Goal: Information Seeking & Learning: Learn about a topic

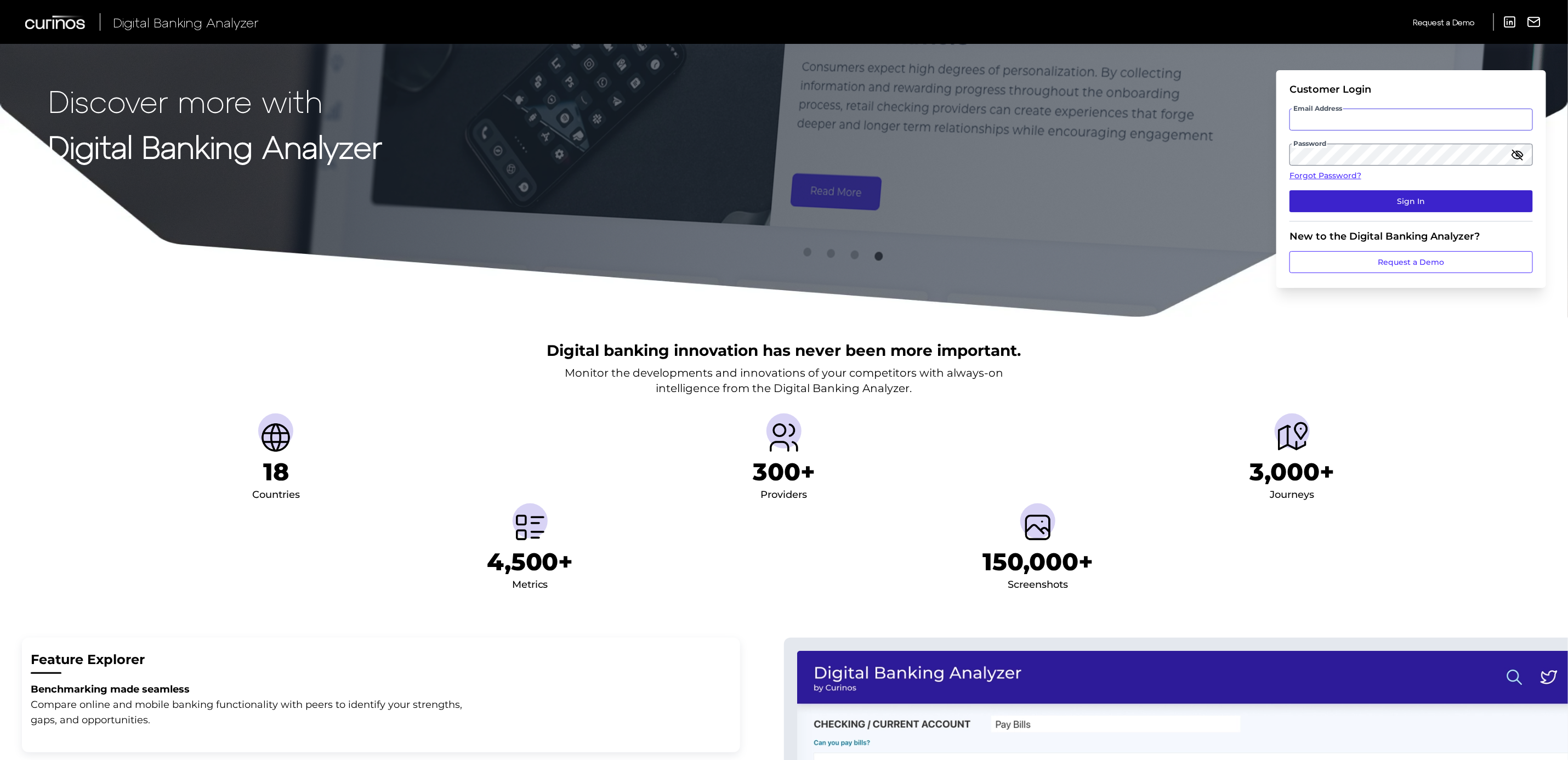
type input "[PERSON_NAME][EMAIL_ADDRESS][PERSON_NAME][DOMAIN_NAME]"
click at [1406, 206] on button "Sign In" at bounding box center [1411, 201] width 243 height 22
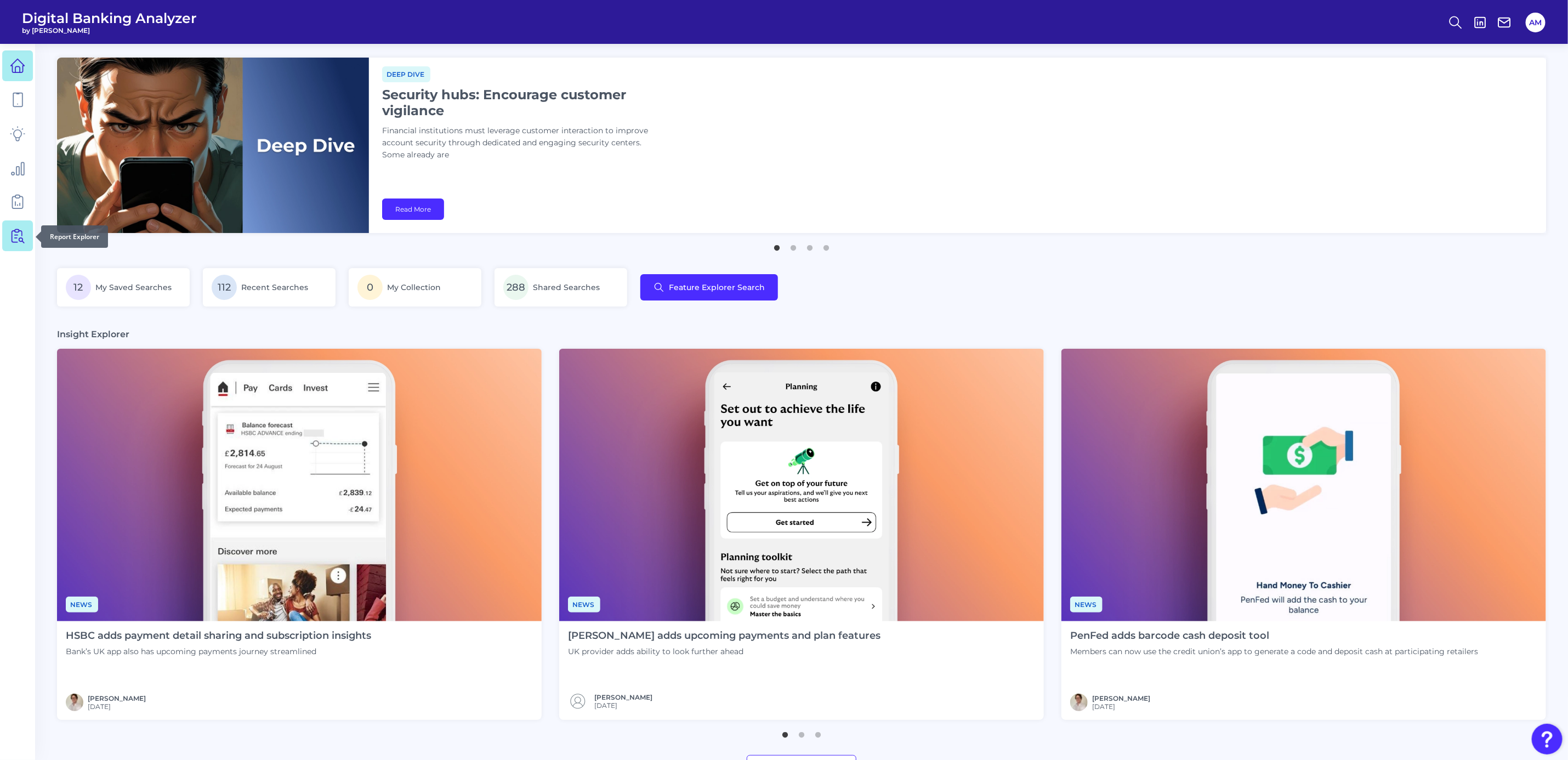
click at [15, 235] on icon at bounding box center [17, 236] width 16 height 16
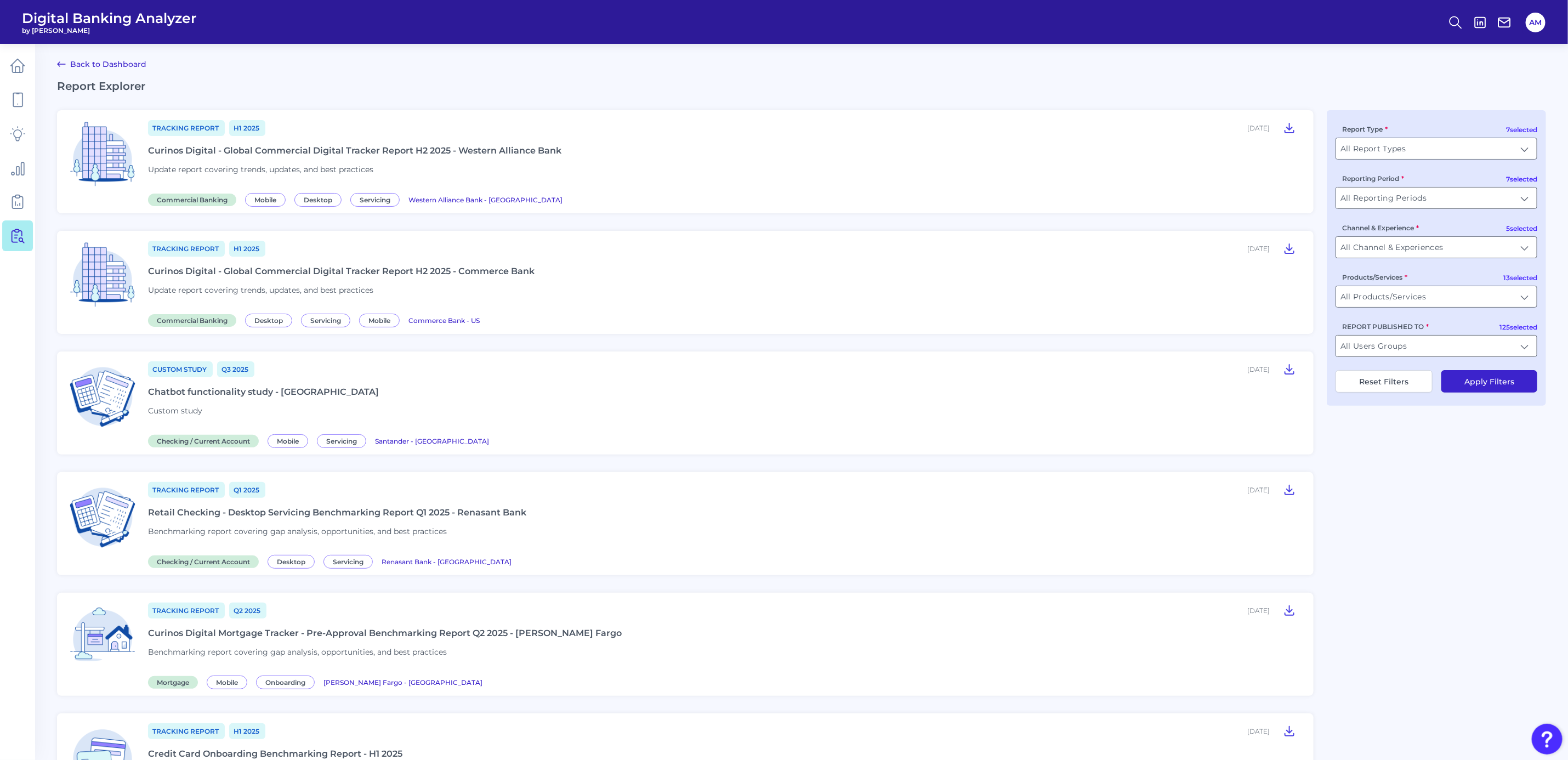
click at [561, 151] on div "Tracking Report H1 [DATE], 2025 Curinos Digital - Global Commercial Digital Tra…" at bounding box center [724, 162] width 1152 height 85
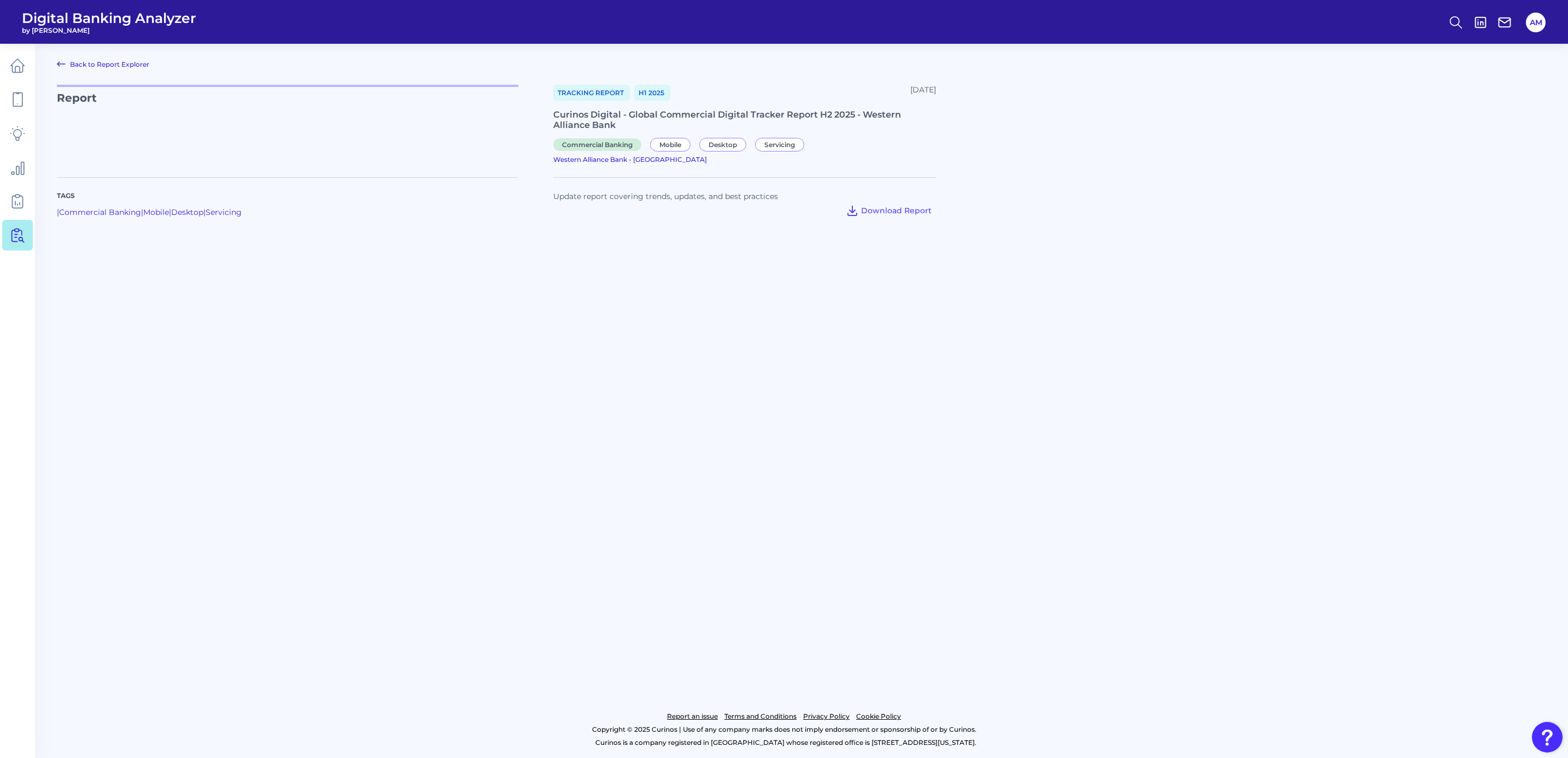
click at [632, 459] on main "Back to Report Explorer Report Tracking Report H1 [DATE], 2025 Curinos Digital …" at bounding box center [784, 379] width 1568 height 758
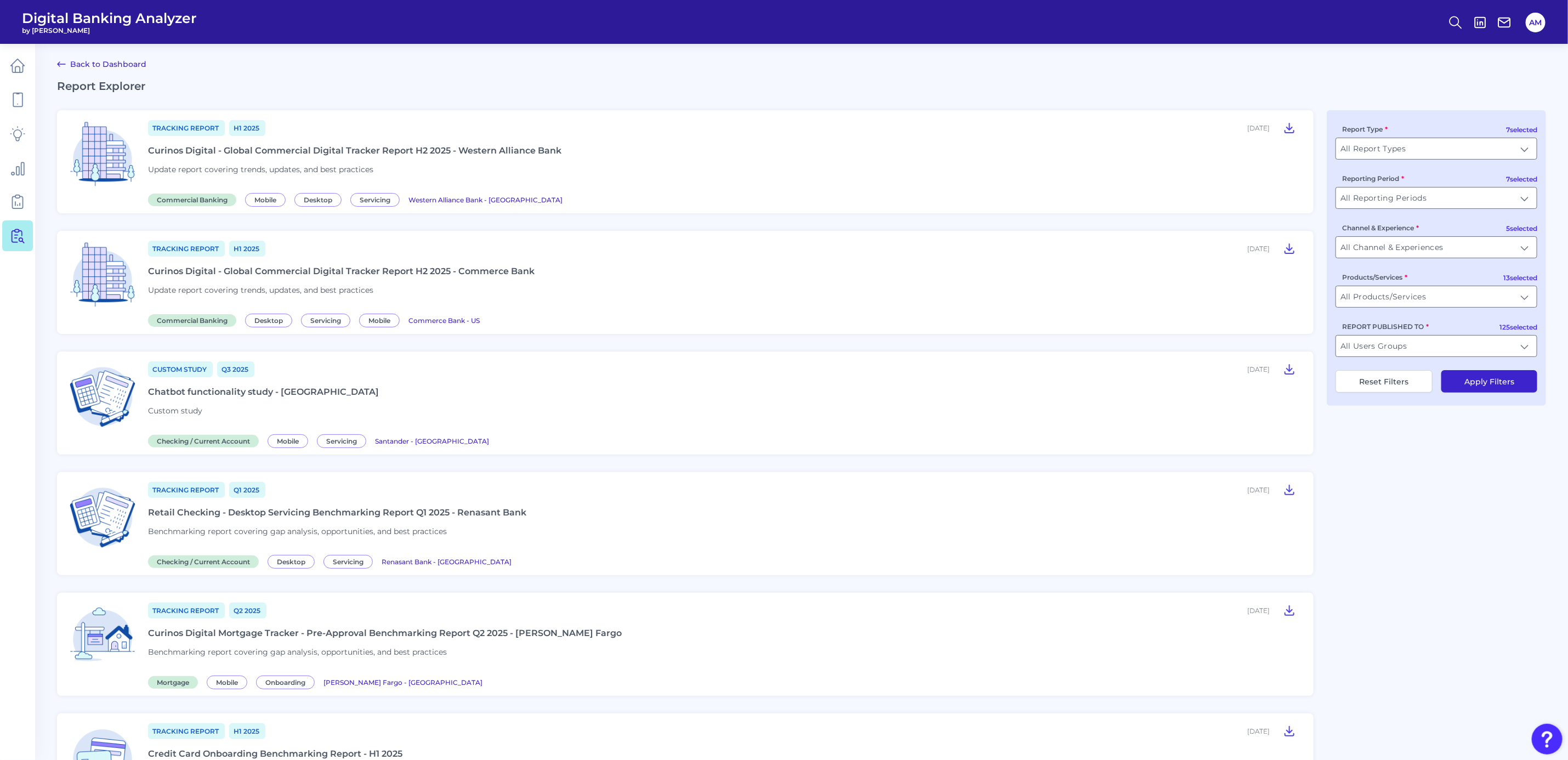
click at [471, 260] on div "Tracking Report H1 [DATE], 2025 Curinos Digital - Global Commercial Digital Tra…" at bounding box center [724, 282] width 1152 height 85
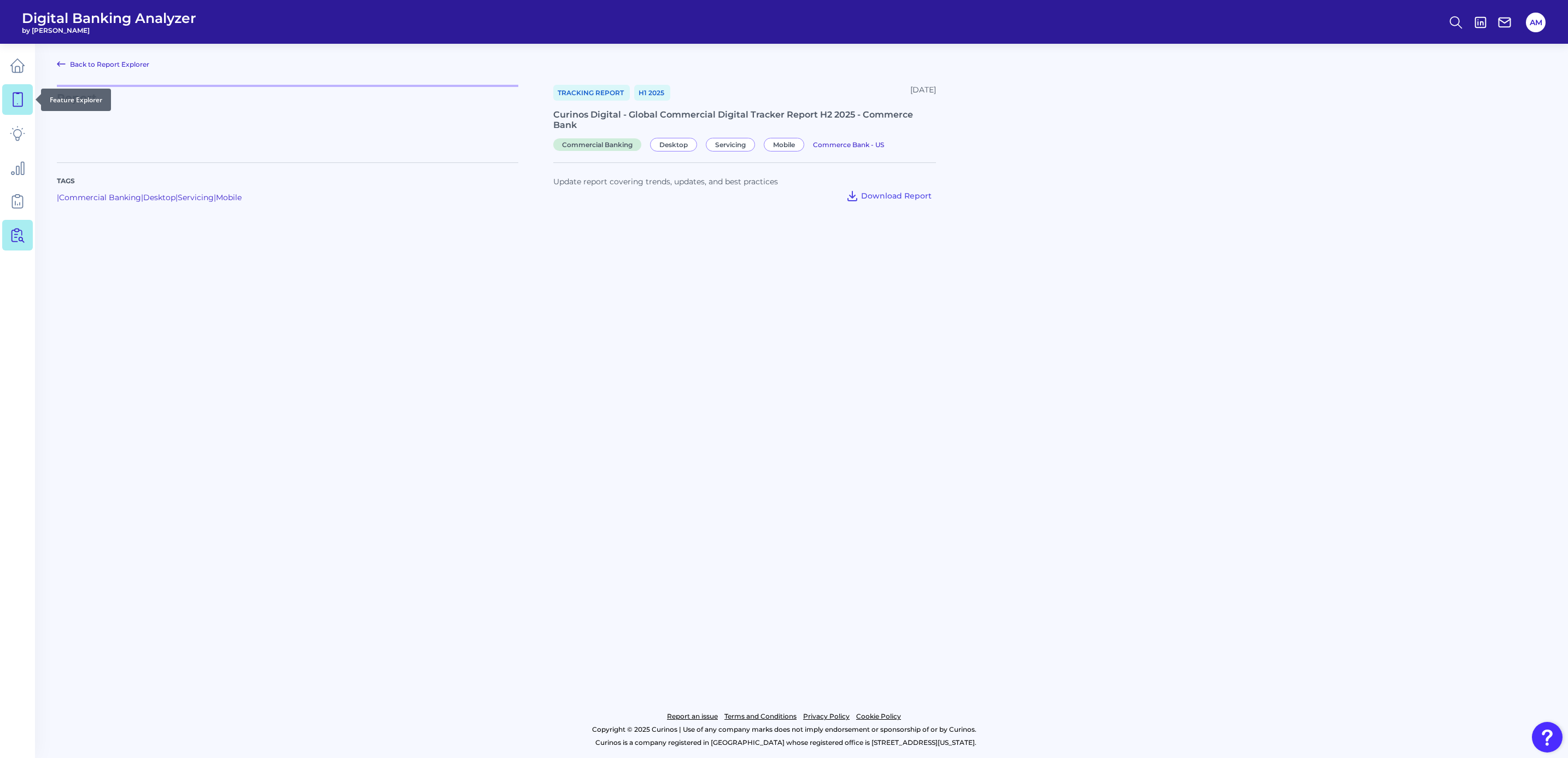
click at [15, 102] on icon at bounding box center [17, 99] width 16 height 16
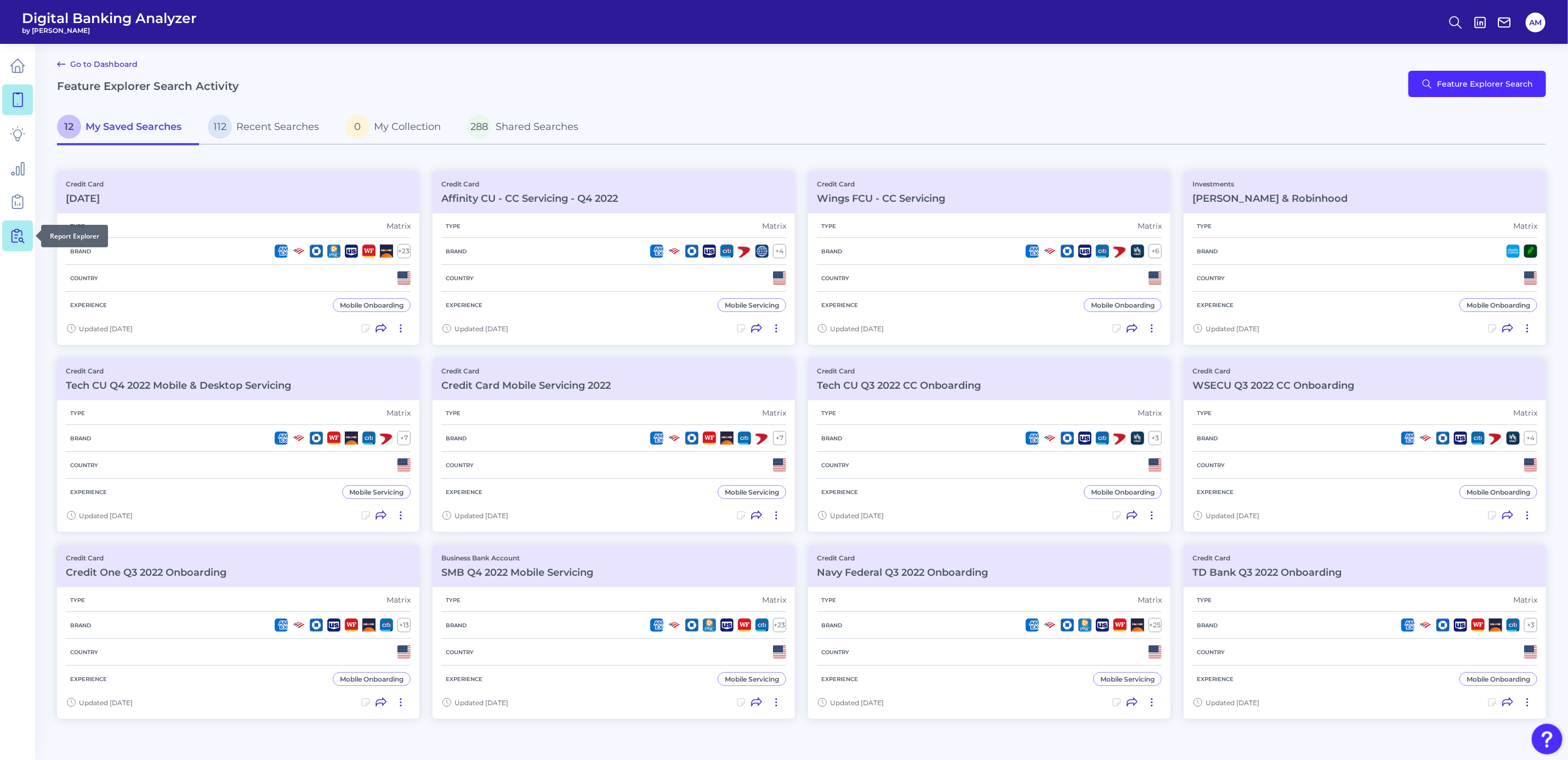
click at [16, 232] on icon at bounding box center [17, 236] width 16 height 16
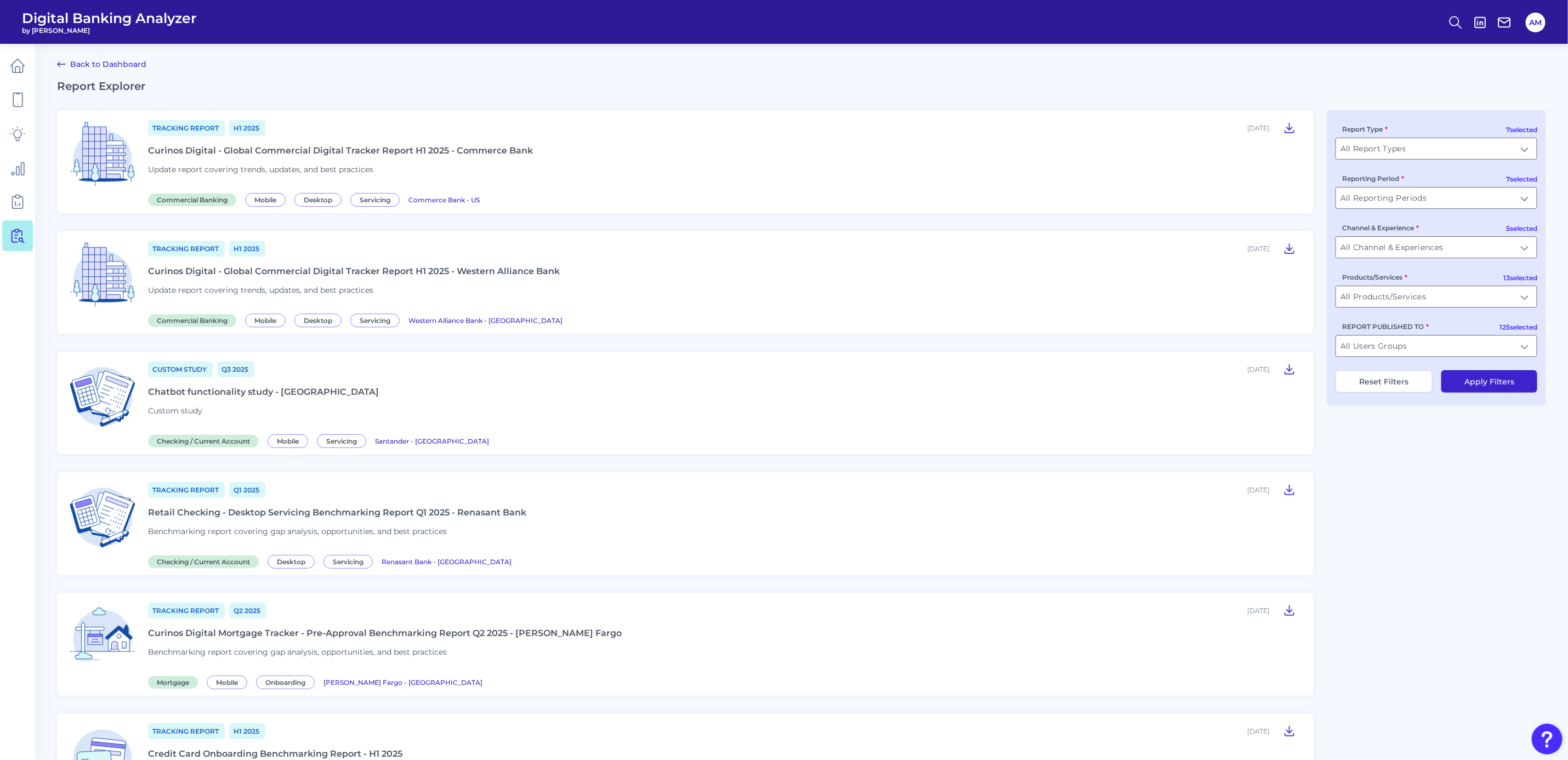
click at [511, 272] on div "Curinos Digital - Global Commercial Digital Tracker Report H1 2025 - Western Al…" at bounding box center [354, 271] width 412 height 10
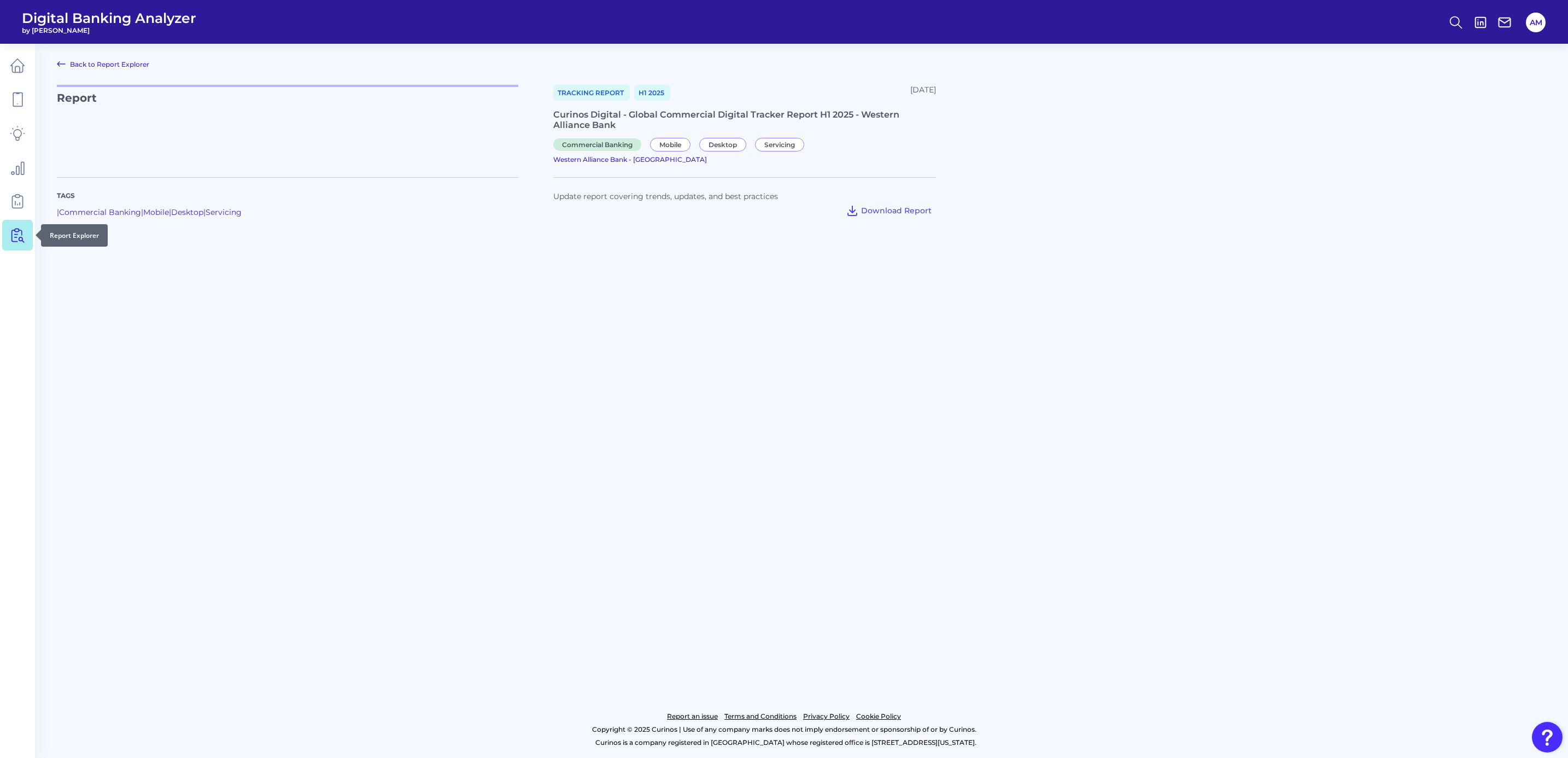
click at [10, 240] on icon at bounding box center [17, 235] width 16 height 16
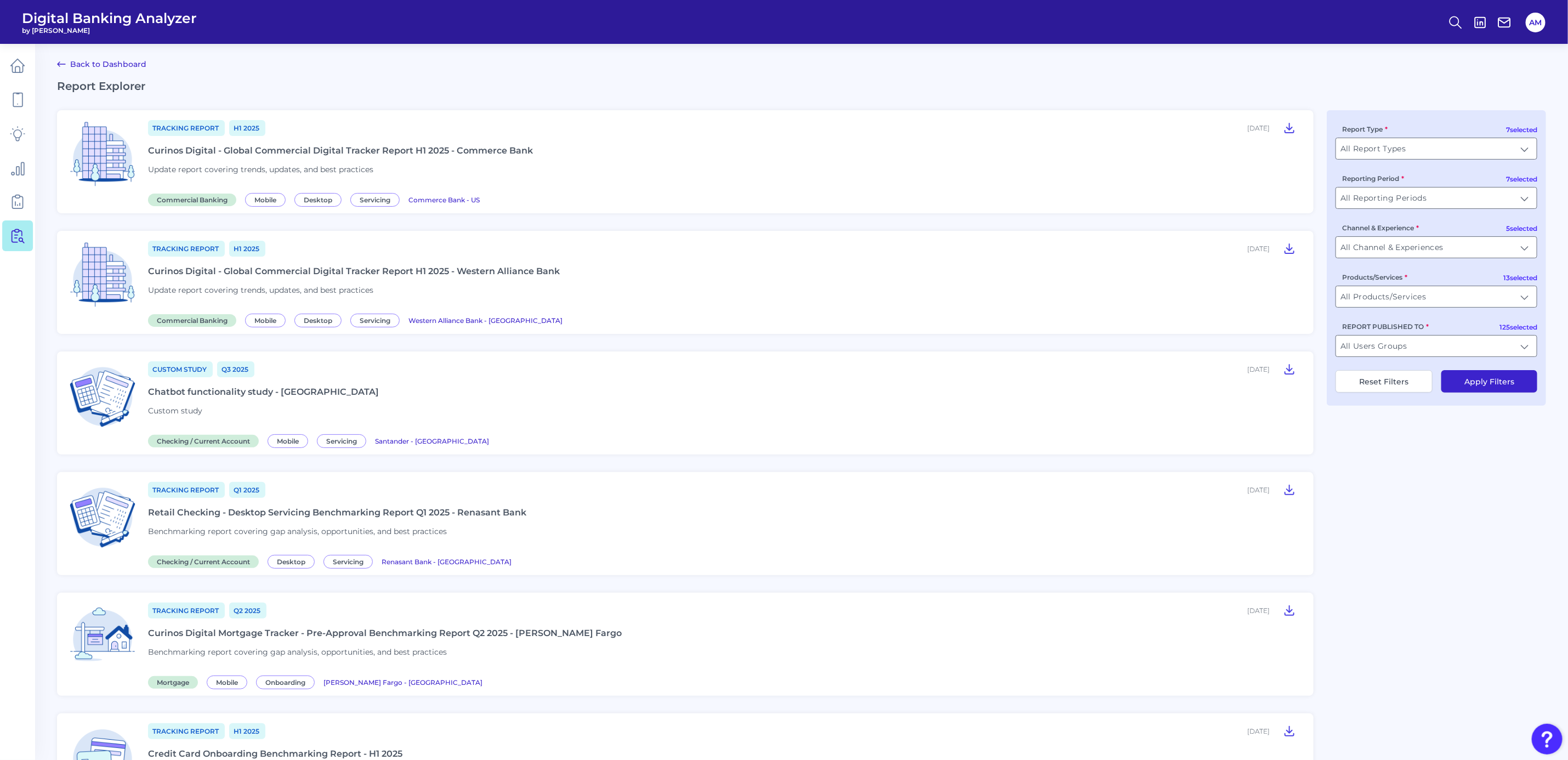
click at [596, 168] on div "Tracking Report H1 [DATE], 2025 Curinos Digital - Global Commercial Digital Tra…" at bounding box center [724, 162] width 1152 height 85
